Goal: Task Accomplishment & Management: Use online tool/utility

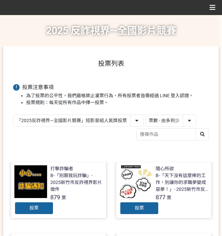
select select "vote"
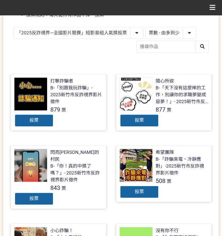
scroll to position [110, 0]
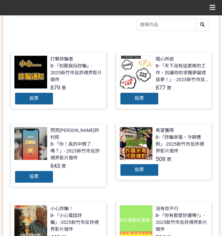
click at [134, 99] on div "投票" at bounding box center [139, 98] width 39 height 13
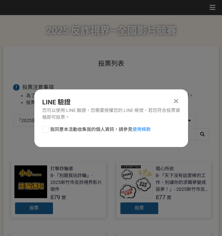
click at [95, 124] on div "LINE 驗證 您可以使用 LINE 驗證，您需要授權您的 LINE 帳號，若您符合投票資格即可投票。 我同意本活動收集我的個人資訊，請參見 使用條款" at bounding box center [111, 118] width 154 height 58
click at [93, 127] on span "我同意本活動收集我的個人資訊，請參見 使用條款" at bounding box center [100, 129] width 101 height 7
click at [47, 127] on input "我同意本活動收集我的個人資訊，請參見 使用條款" at bounding box center [45, 129] width 4 height 4
checkbox input "false"
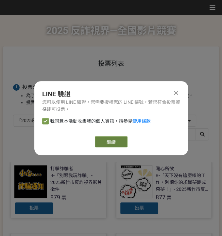
click at [116, 140] on link "繼續" at bounding box center [111, 141] width 33 height 11
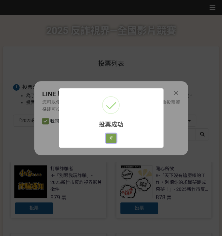
click at [113, 135] on button "好" at bounding box center [111, 137] width 10 height 9
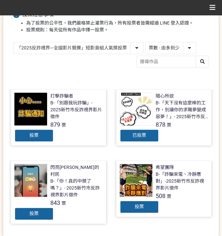
scroll to position [88, 0]
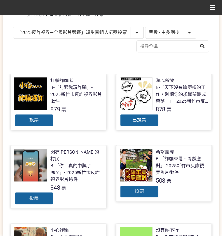
click at [103, 31] on select "「2025反詐視界—全國影片競賽」短影音組人氣獎投票 「2025反詐視界—全國影片競賽」短片組人氣獎投票" at bounding box center [78, 32] width 130 height 11
select select "13146"
click at [13, 27] on select "「2025反詐視界—全國影片競賽」短影音組人氣獎投票 「2025反詐視界—全國影片競賽」短片組人氣獎投票" at bounding box center [78, 32] width 130 height 11
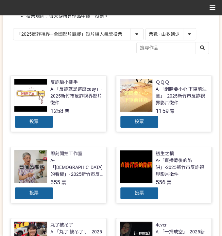
scroll to position [87, 0]
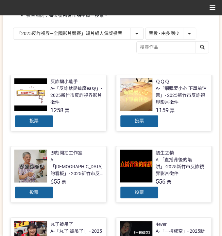
click at [31, 122] on span "投票" at bounding box center [33, 120] width 9 height 5
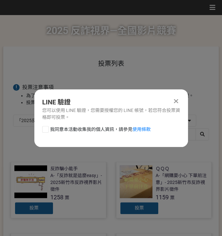
click at [82, 126] on span "我同意本活動收集我的個人資訊，請參見 使用條款" at bounding box center [100, 129] width 101 height 7
click at [47, 127] on input "我同意本活動收集我的個人資訊，請參見 使用條款" at bounding box center [45, 129] width 4 height 4
checkbox input "false"
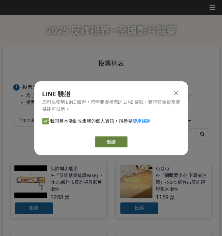
click at [110, 140] on link "繼續" at bounding box center [111, 141] width 33 height 11
